Goal: Navigation & Orientation: Find specific page/section

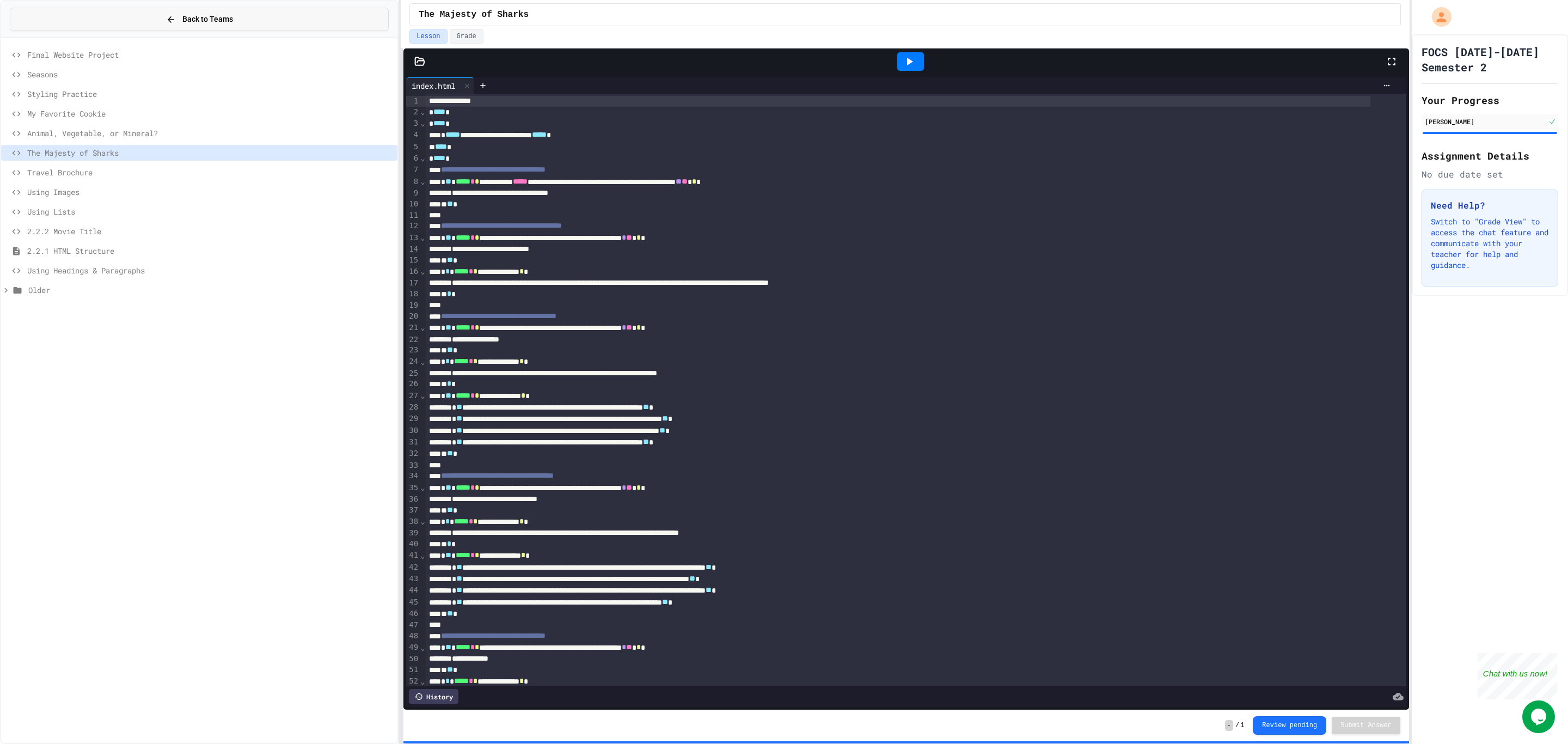
click at [132, 17] on button "Back to Teams" at bounding box center [199, 19] width 379 height 24
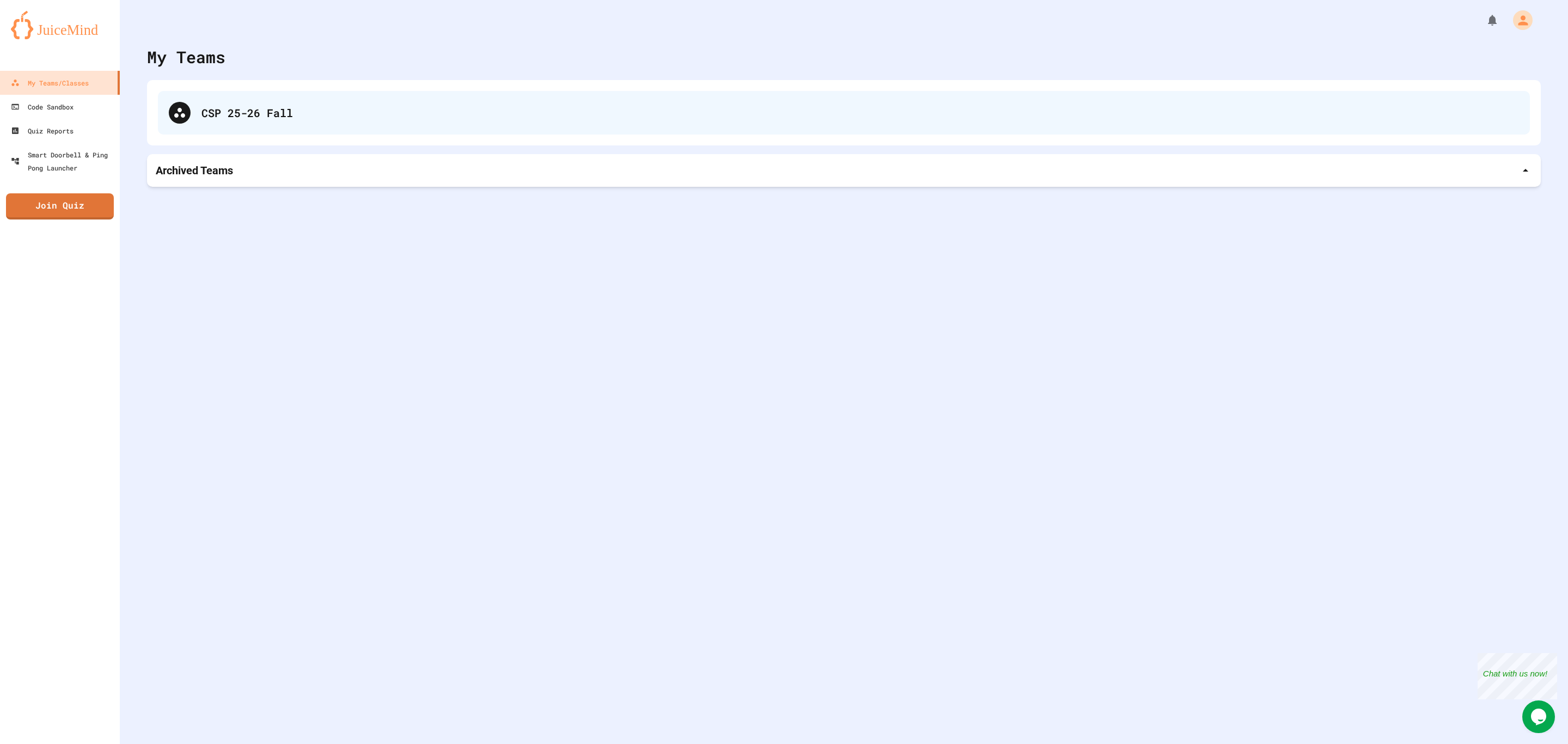
click at [332, 114] on div "CSP 25-26 Fall" at bounding box center [860, 113] width 1318 height 17
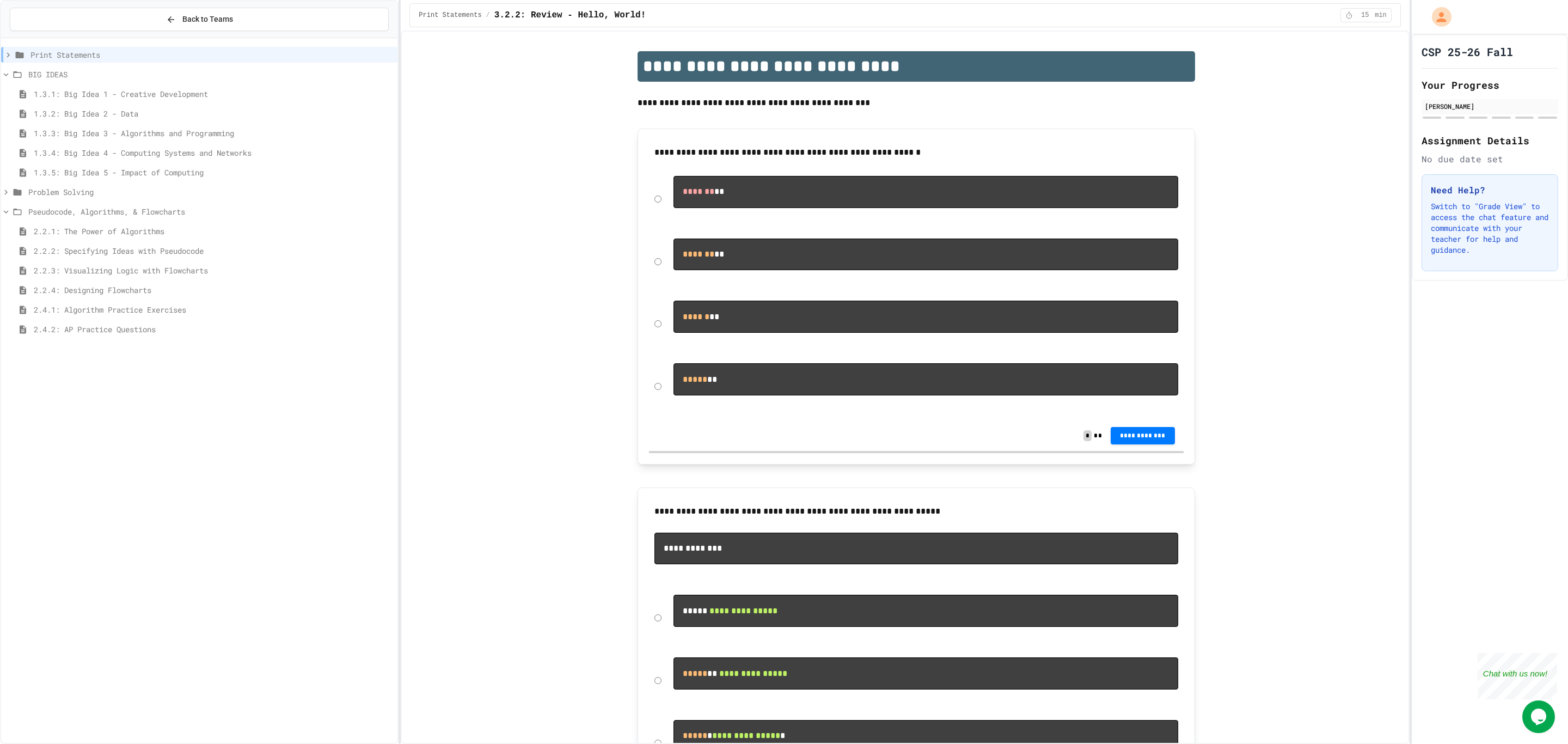
click at [72, 252] on span "2.2.2: Specifying Ideas with Pseudocode" at bounding box center [213, 251] width 359 height 12
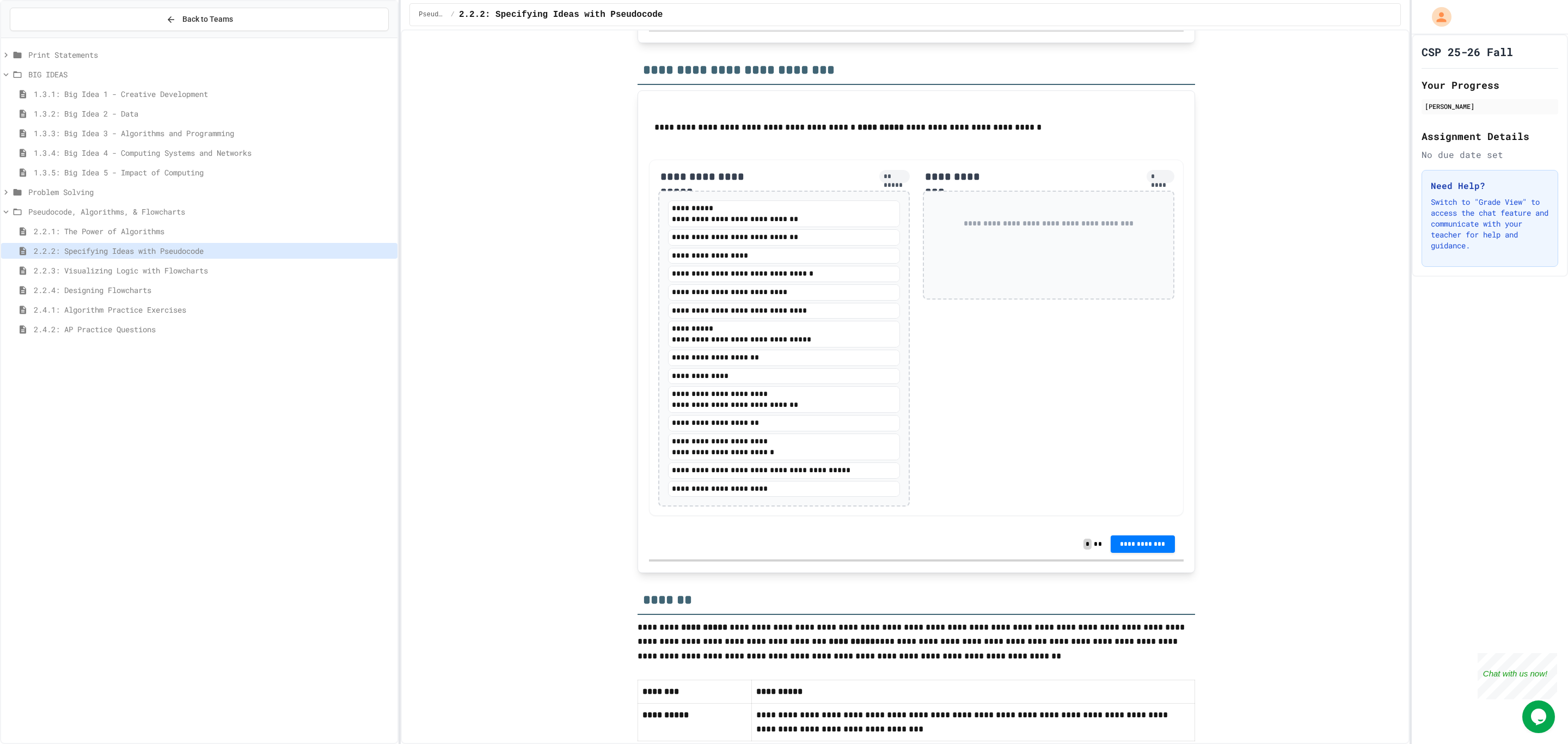
scroll to position [1758, 0]
